Goal: Task Accomplishment & Management: Use online tool/utility

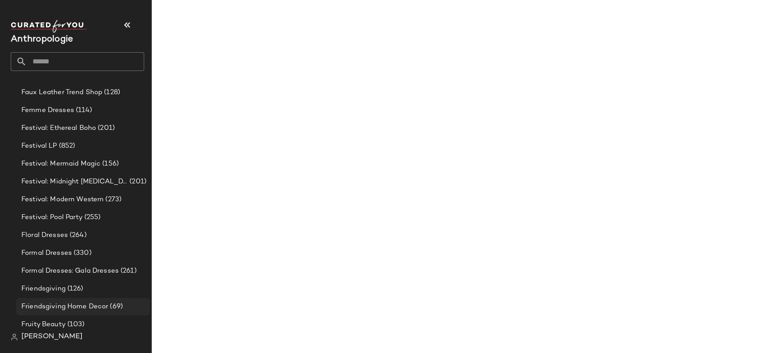
scroll to position [864, 0]
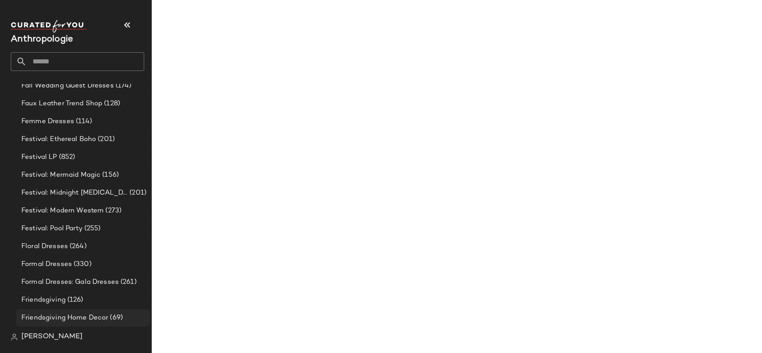
click at [71, 311] on div "Friendsgiving Home Decor (69)" at bounding box center [83, 318] width 134 height 18
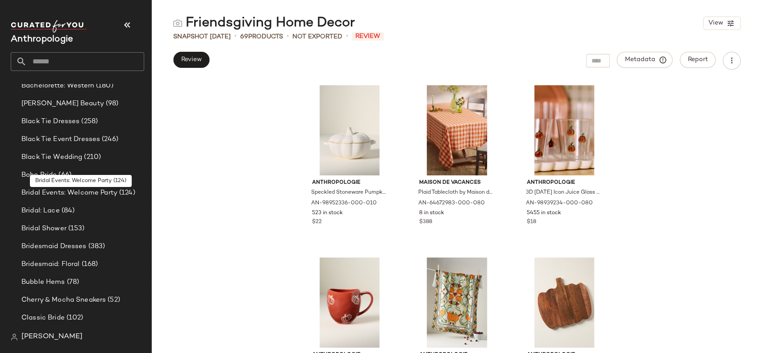
scroll to position [150, 0]
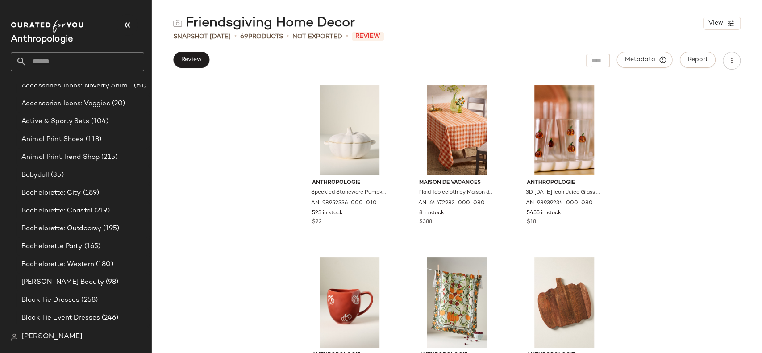
click at [75, 66] on input "text" at bounding box center [85, 61] width 117 height 19
type input "********"
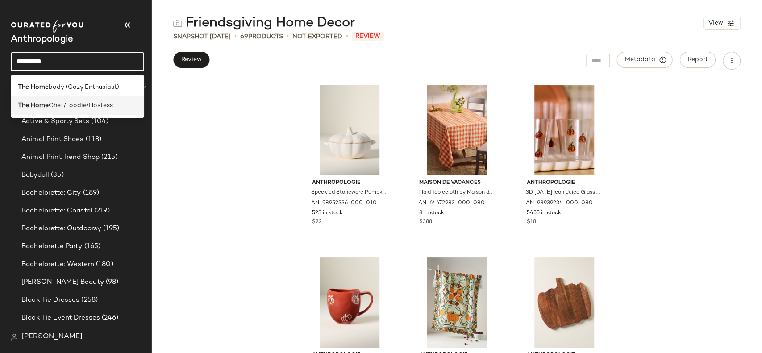
click at [83, 105] on span "Chef/Foodie/Hostess" at bounding box center [81, 105] width 64 height 9
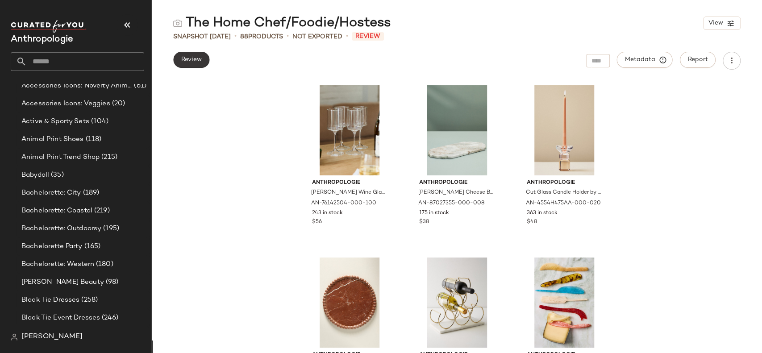
click at [193, 63] on span "Review" at bounding box center [191, 59] width 21 height 7
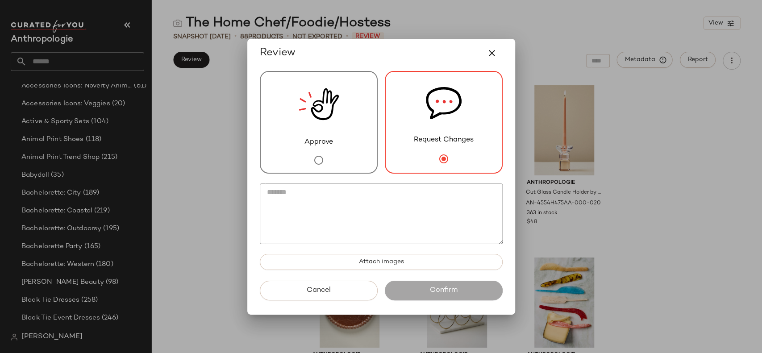
click at [341, 216] on textarea at bounding box center [381, 213] width 243 height 61
paste textarea "**********"
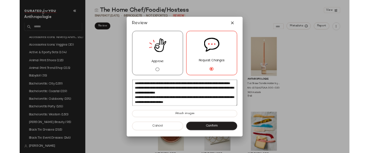
scroll to position [96, 0]
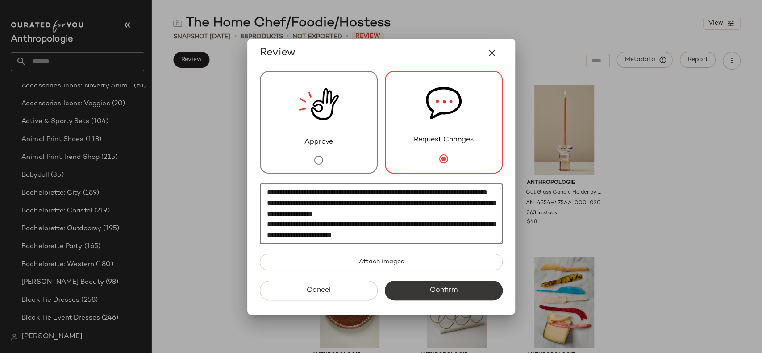
type textarea "**********"
click at [421, 291] on button "Confirm" at bounding box center [444, 291] width 118 height 20
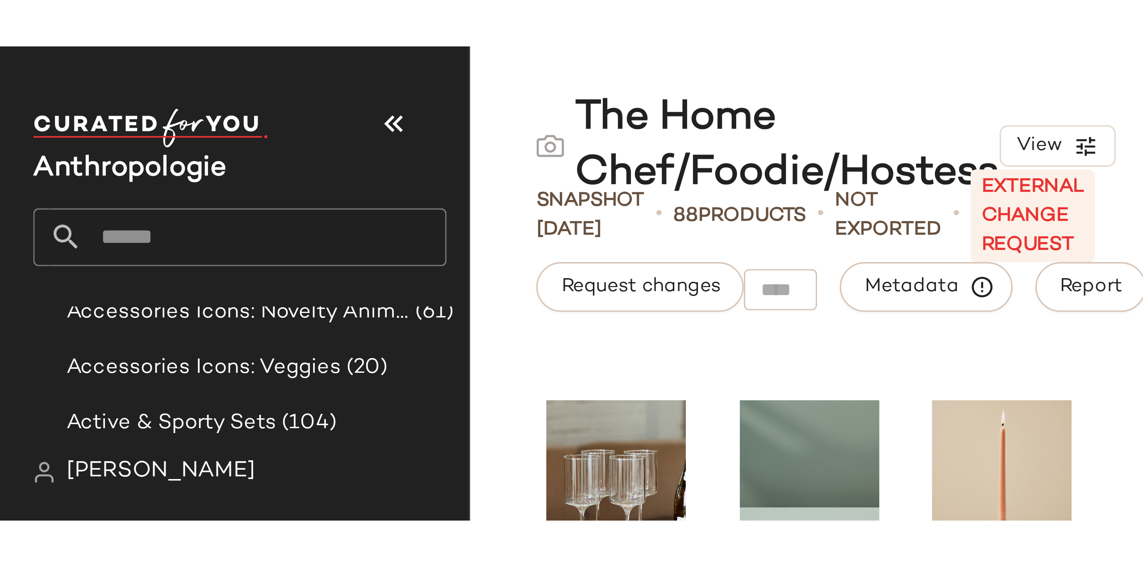
scroll to position [150, 0]
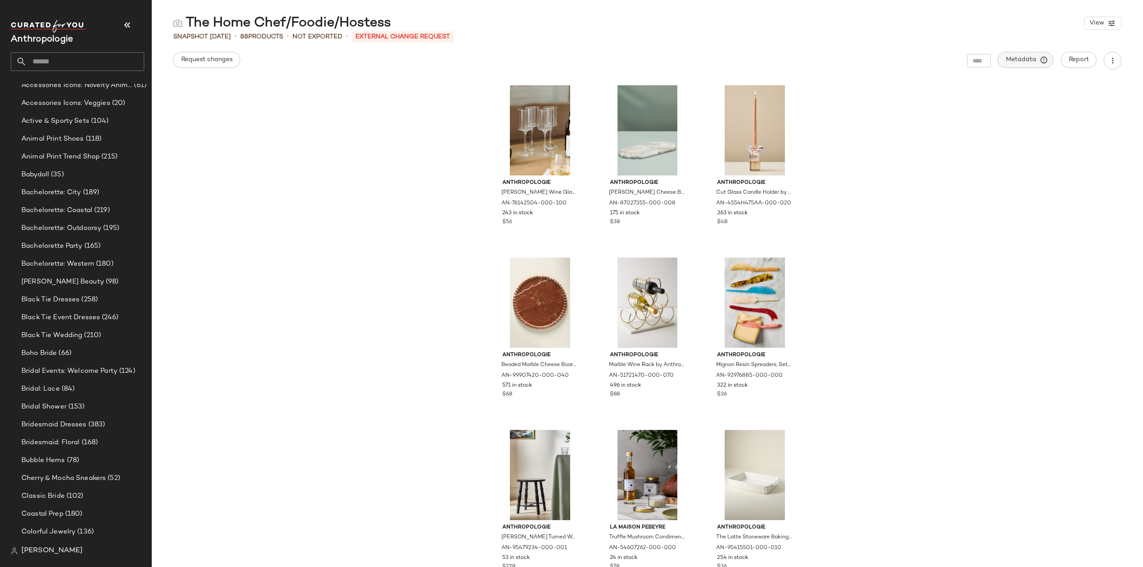
click at [762, 57] on span "Metadata" at bounding box center [1025, 60] width 41 height 8
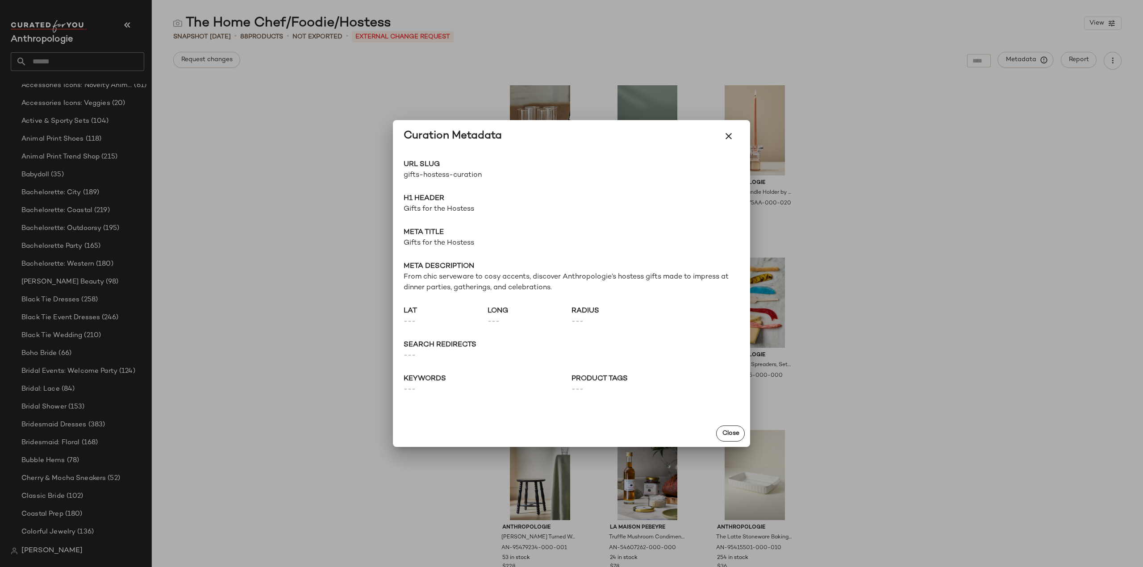
click at [470, 171] on span "gifts-hostess-curation" at bounding box center [488, 175] width 168 height 11
copy div "gifts-hostess-curation Go to Shop"
click at [729, 137] on icon "button" at bounding box center [728, 136] width 11 height 11
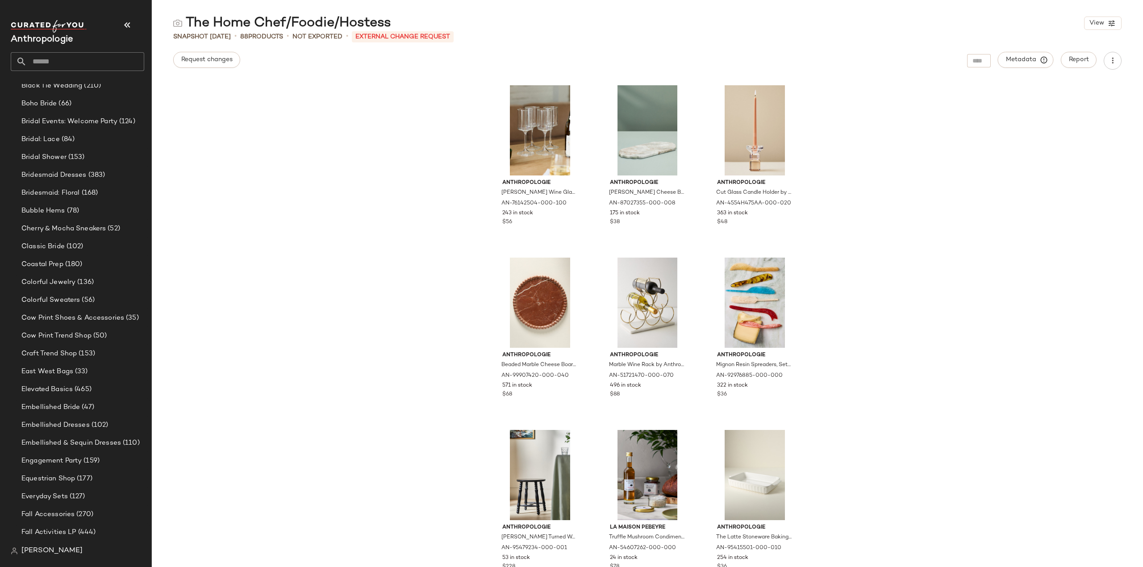
scroll to position [448, 0]
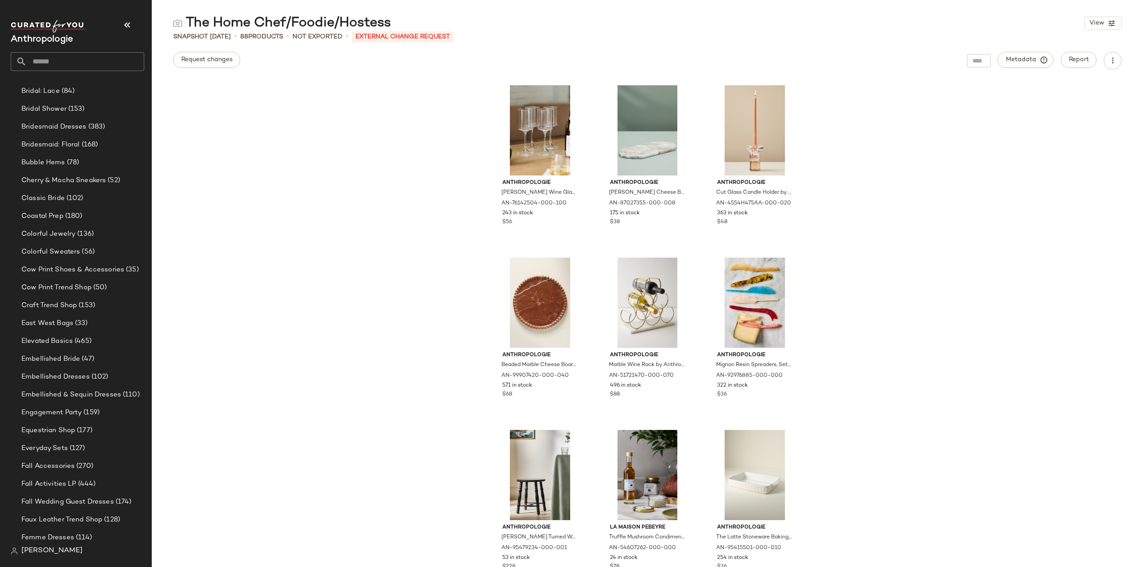
click at [70, 60] on input "text" at bounding box center [85, 61] width 117 height 19
type input "**********"
click at [56, 89] on b "Globe [PERSON_NAME]" at bounding box center [66, 87] width 74 height 9
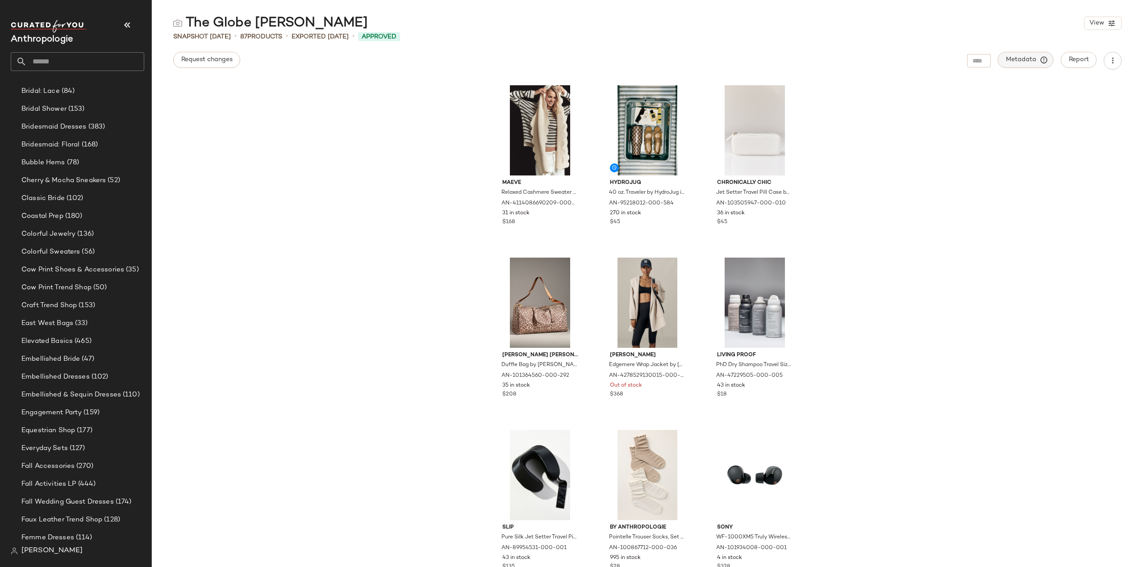
click at [762, 59] on icon "button" at bounding box center [1044, 60] width 8 height 8
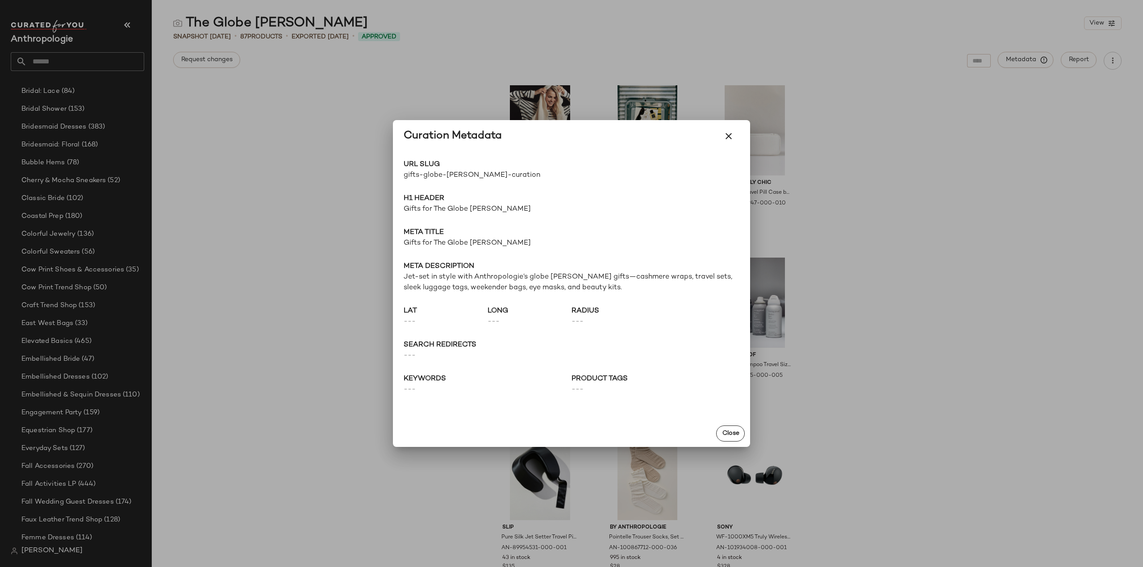
click at [437, 170] on span "gifts-globe-[PERSON_NAME]-curation" at bounding box center [488, 175] width 168 height 11
click at [438, 172] on span "gifts-globe-[PERSON_NAME]-curation" at bounding box center [488, 175] width 168 height 11
copy div "gifts-globe-[PERSON_NAME]-curation Go to Shop"
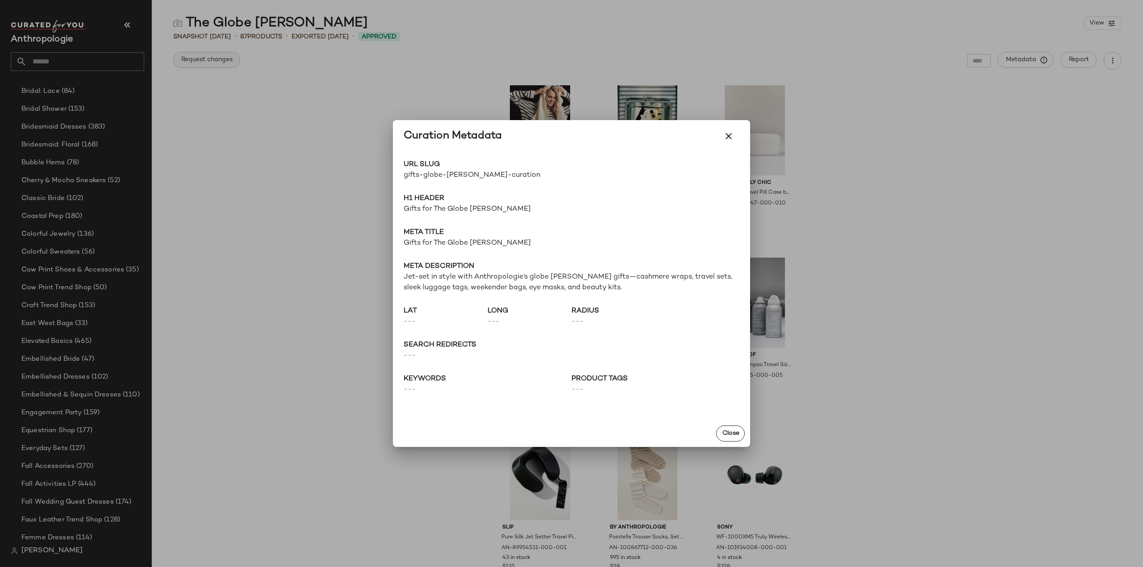
drag, startPoint x: 324, startPoint y: 127, endPoint x: 198, endPoint y: 60, distance: 142.6
click at [324, 127] on div at bounding box center [571, 283] width 1143 height 567
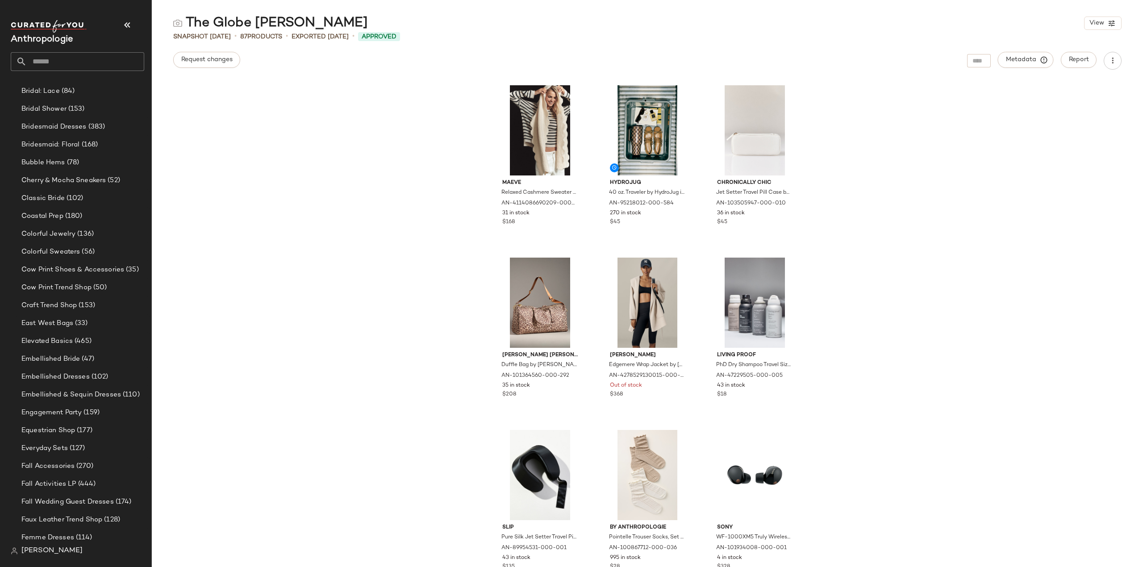
click at [109, 61] on input "text" at bounding box center [85, 61] width 117 height 19
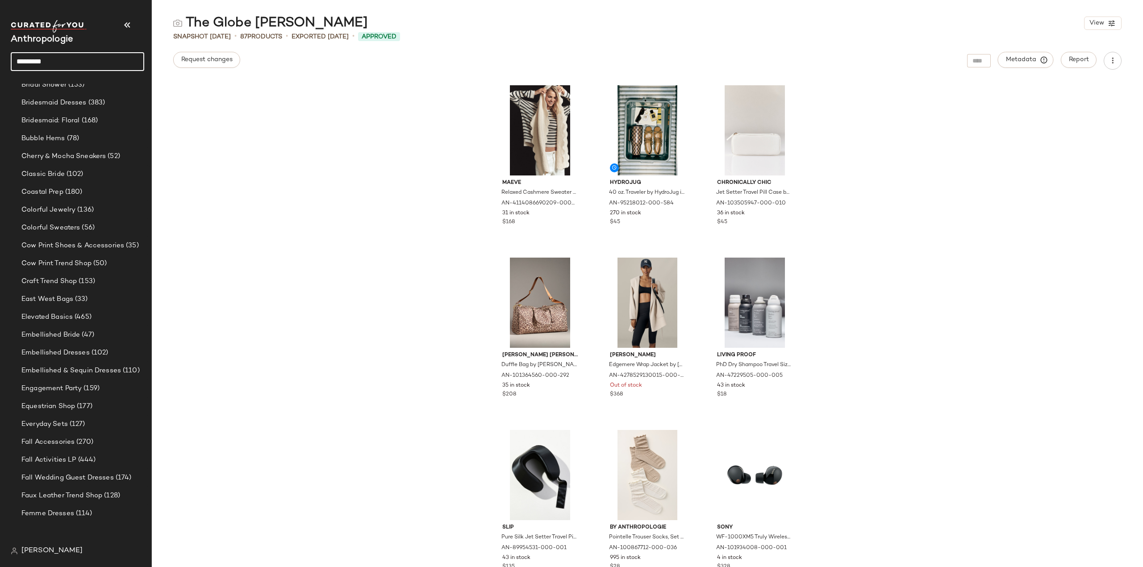
scroll to position [448, 0]
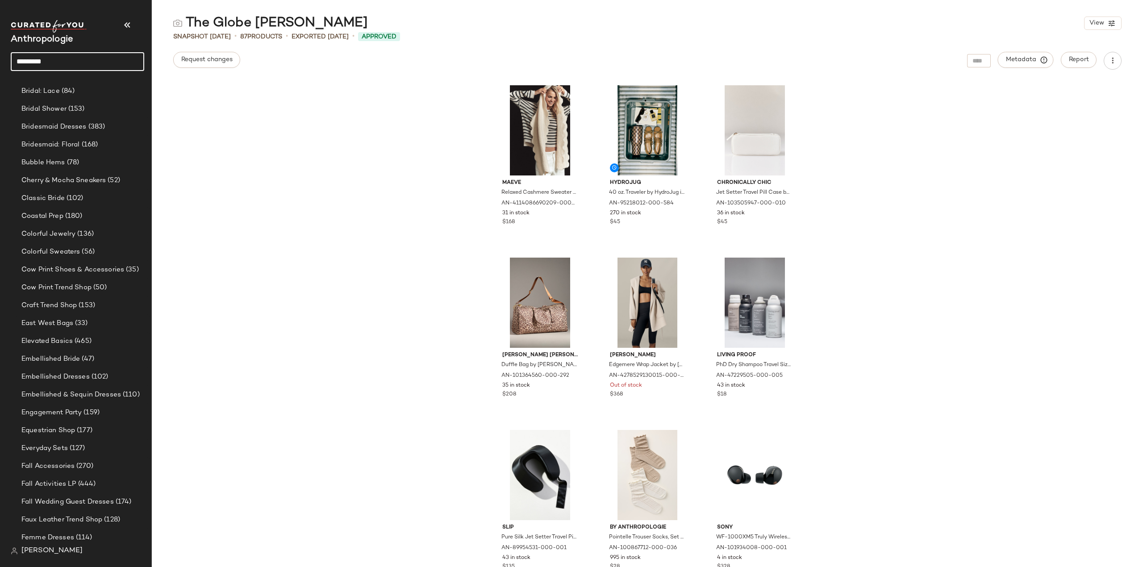
click at [40, 59] on input "*********" at bounding box center [77, 61] width 133 height 19
type input "********"
click at [32, 83] on b "Homebody" at bounding box center [45, 87] width 33 height 9
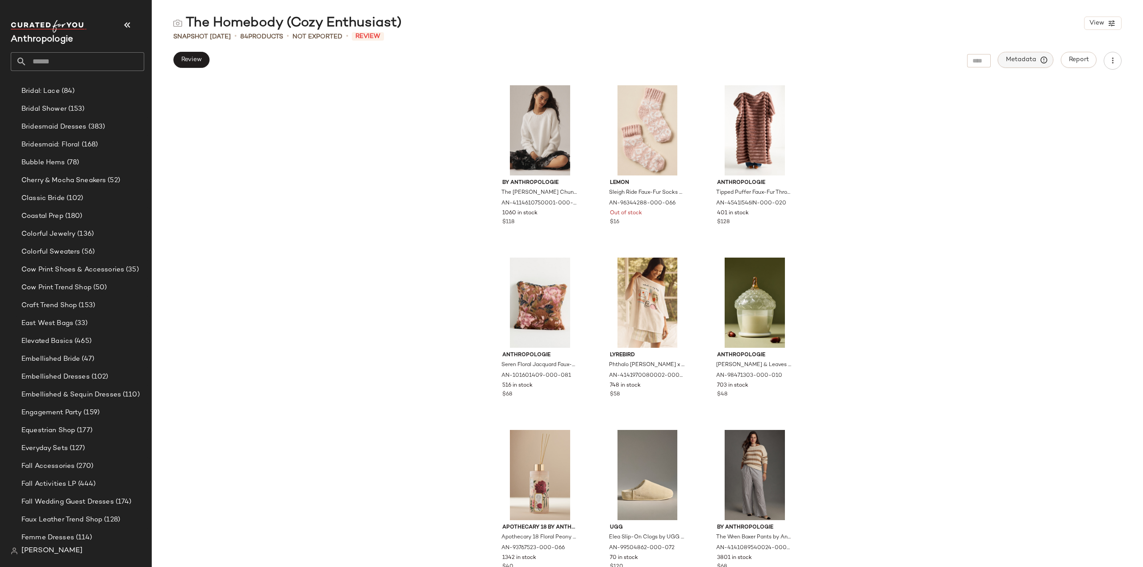
click at [762, 62] on span "Metadata" at bounding box center [1025, 60] width 41 height 8
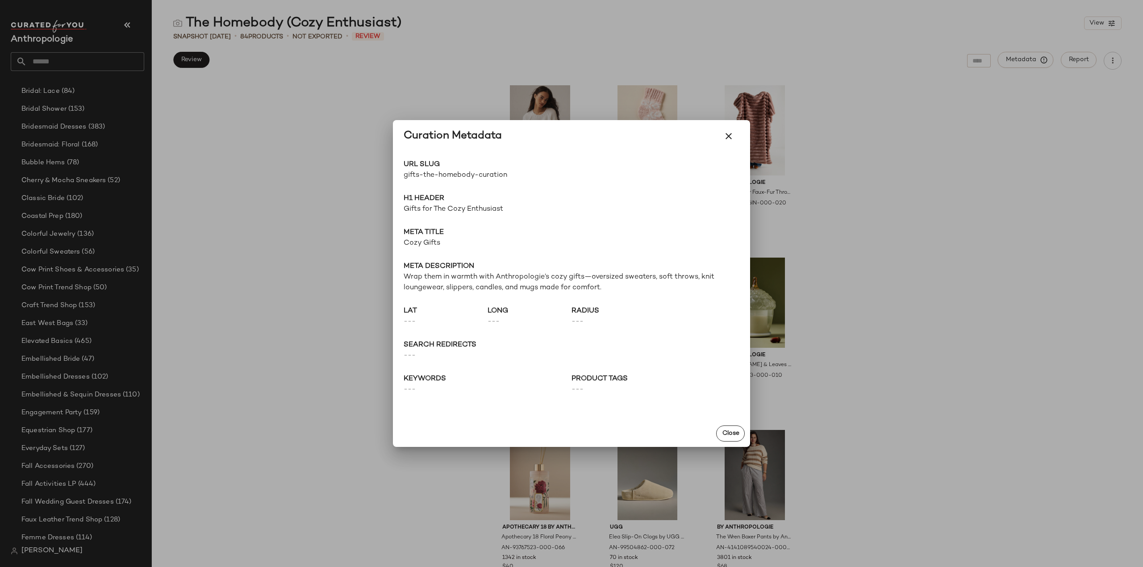
click at [449, 179] on span "gifts-the-homebody-curation" at bounding box center [488, 175] width 168 height 11
copy div "gifts-the-homebody-curation Go to Shop"
click at [468, 177] on span "gifts-the-homebody-curation" at bounding box center [488, 175] width 168 height 11
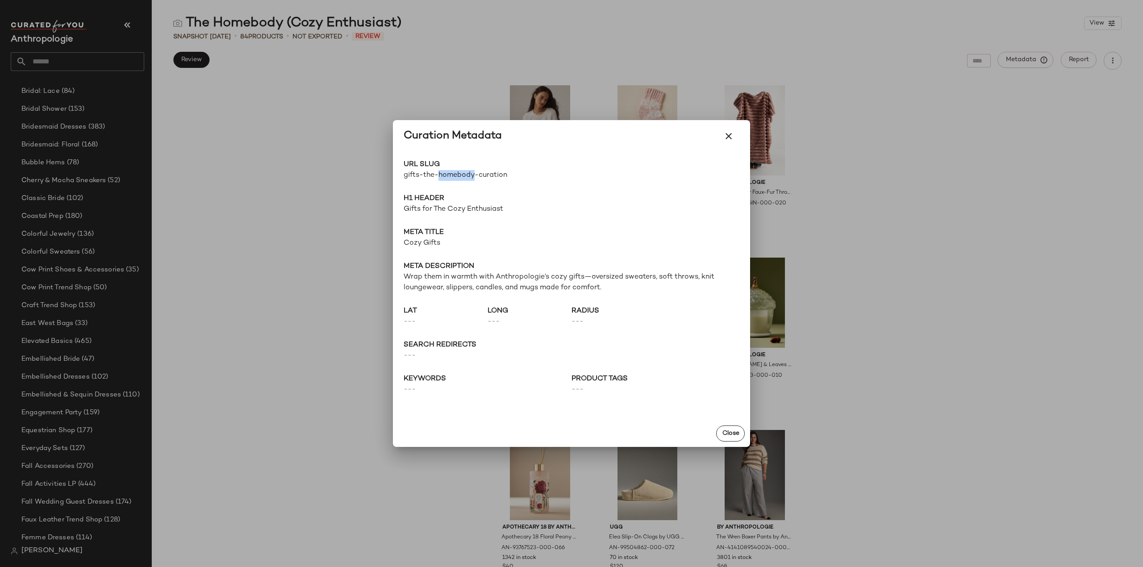
click at [468, 177] on span "gifts-the-homebody-curation" at bounding box center [488, 175] width 168 height 11
drag, startPoint x: 731, startPoint y: 135, endPoint x: 761, endPoint y: 140, distance: 30.3
click at [731, 135] on icon "button" at bounding box center [728, 136] width 11 height 11
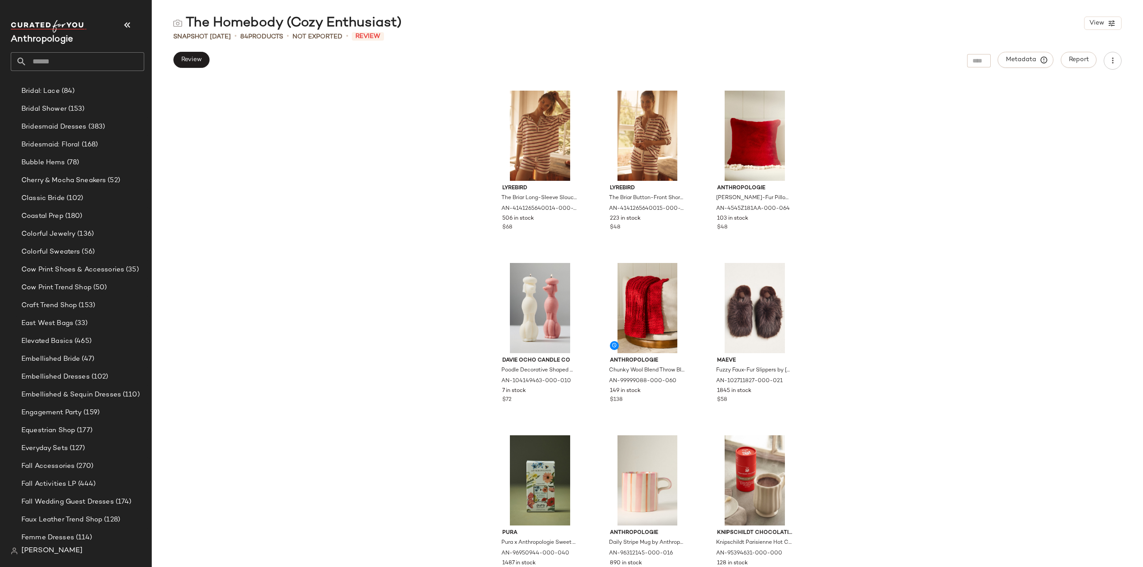
scroll to position [1495, 0]
